Goal: Download file/media

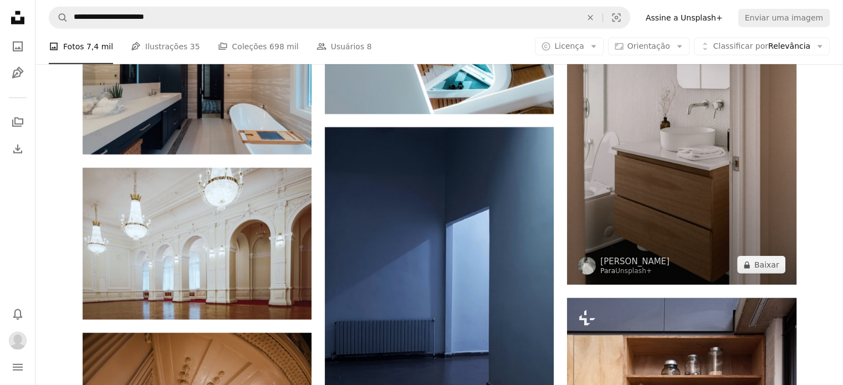
scroll to position [3127, 0]
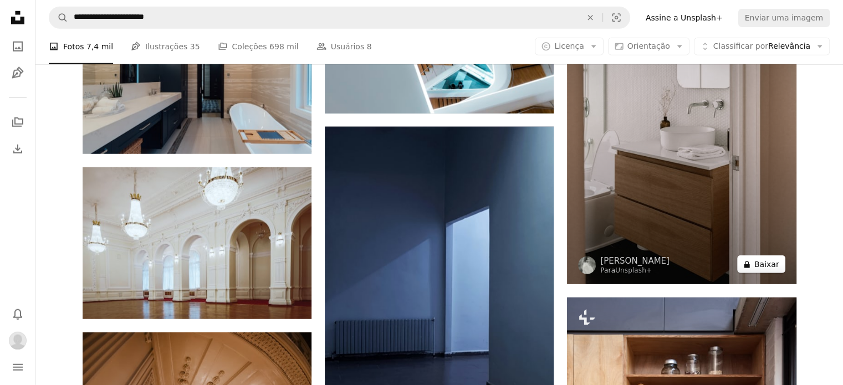
click at [765, 265] on button "A lock Baixar" at bounding box center [761, 264] width 48 height 18
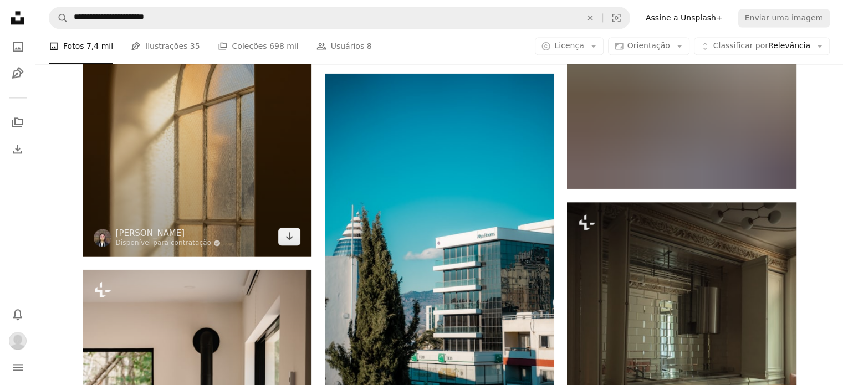
scroll to position [10052, 0]
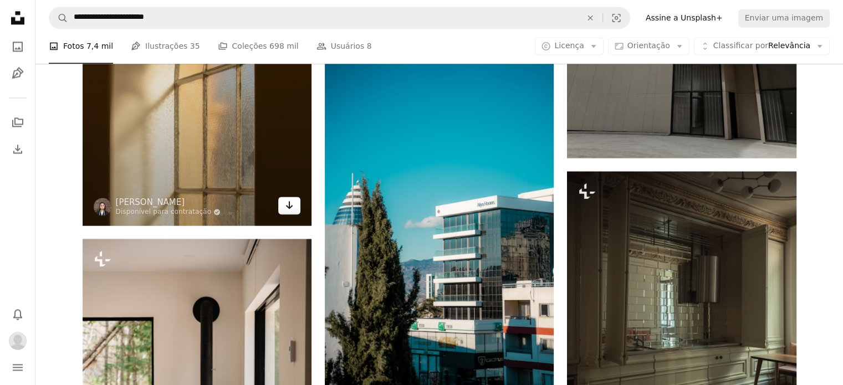
click at [284, 208] on link "Arrow pointing down" at bounding box center [289, 206] width 22 height 18
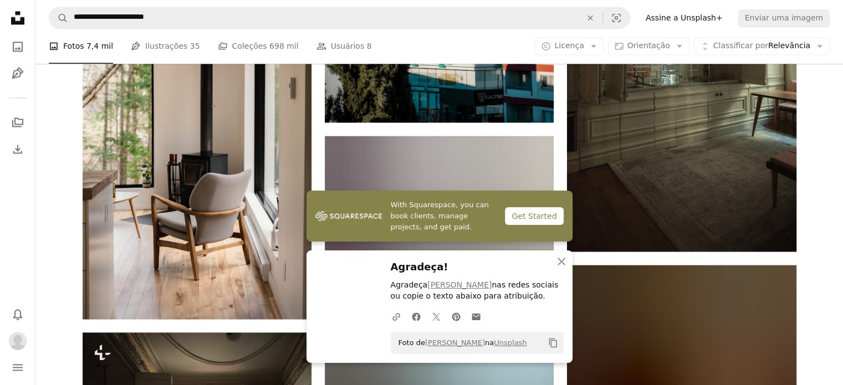
scroll to position [10329, 0]
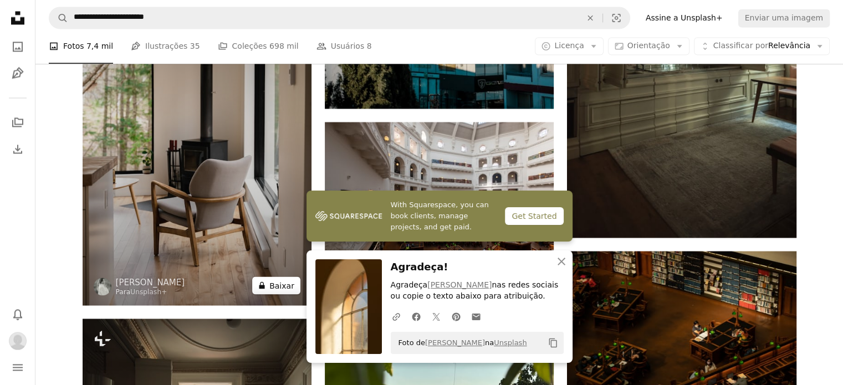
click at [281, 283] on button "A lock Baixar" at bounding box center [276, 285] width 48 height 18
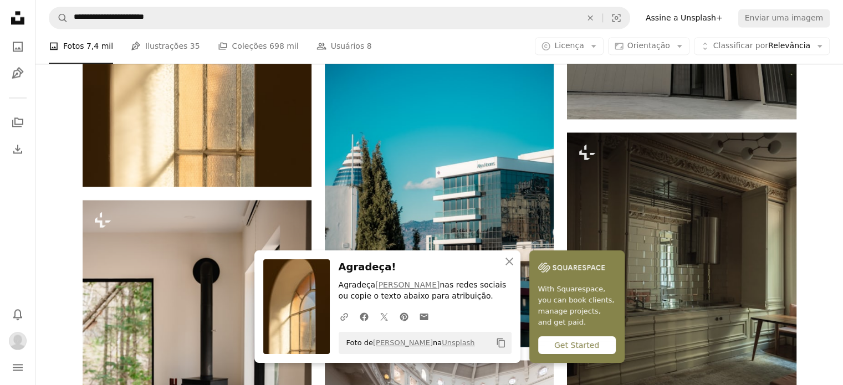
scroll to position [10214, 0]
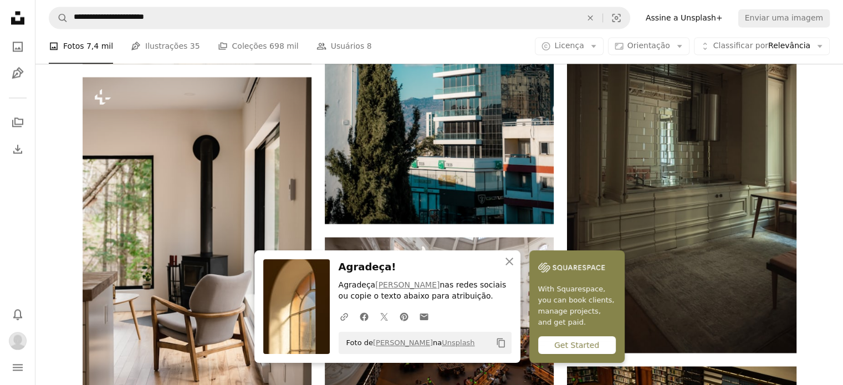
click at [509, 263] on icon "An X shape" at bounding box center [508, 261] width 13 height 13
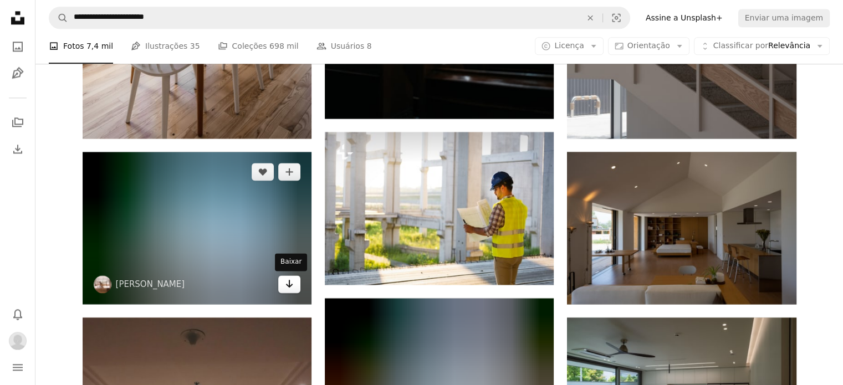
scroll to position [14314, 0]
